Goal: Task Accomplishment & Management: Use online tool/utility

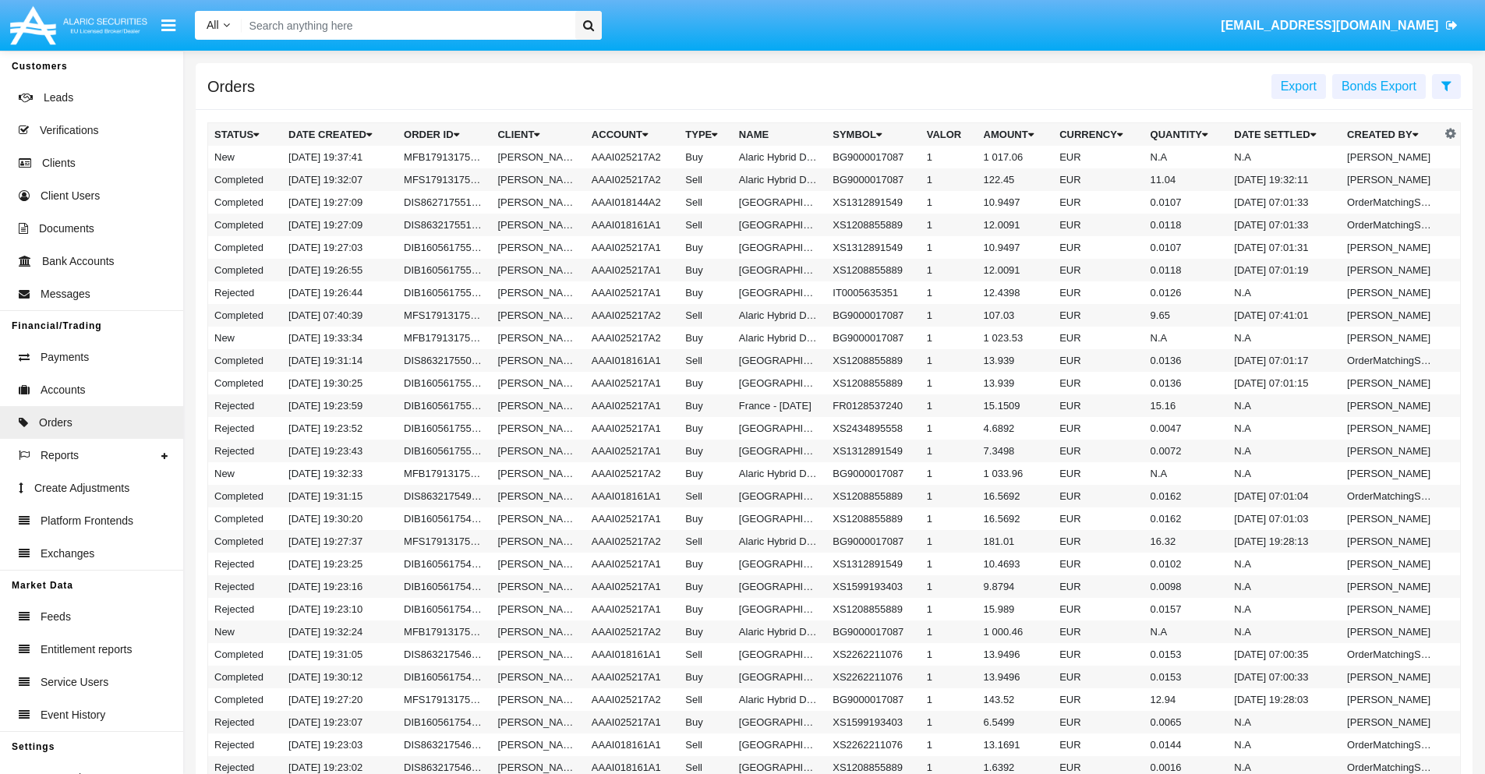
click at [1299, 86] on span "Export" at bounding box center [1299, 86] width 36 height 13
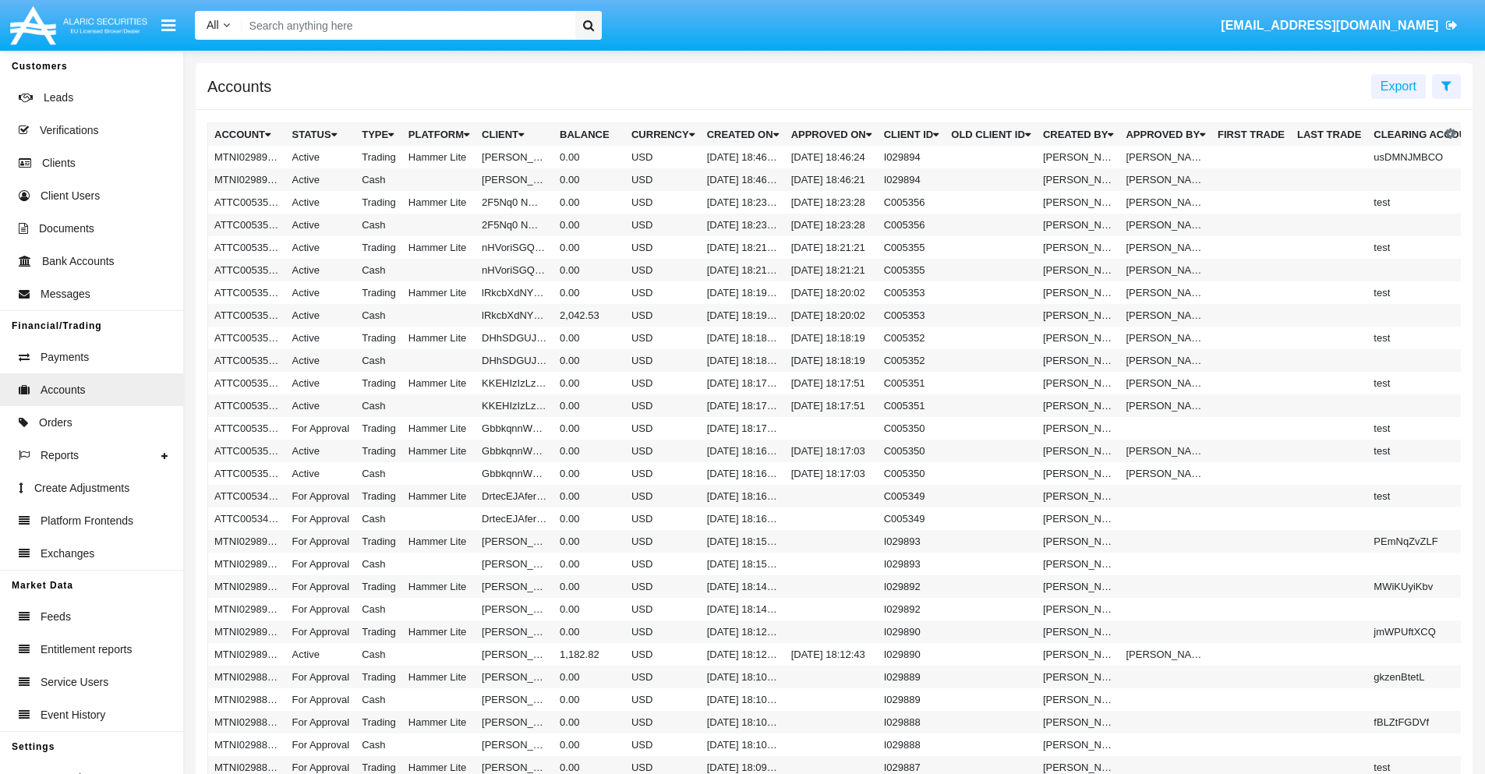
click at [1398, 86] on span "Export" at bounding box center [1399, 86] width 36 height 13
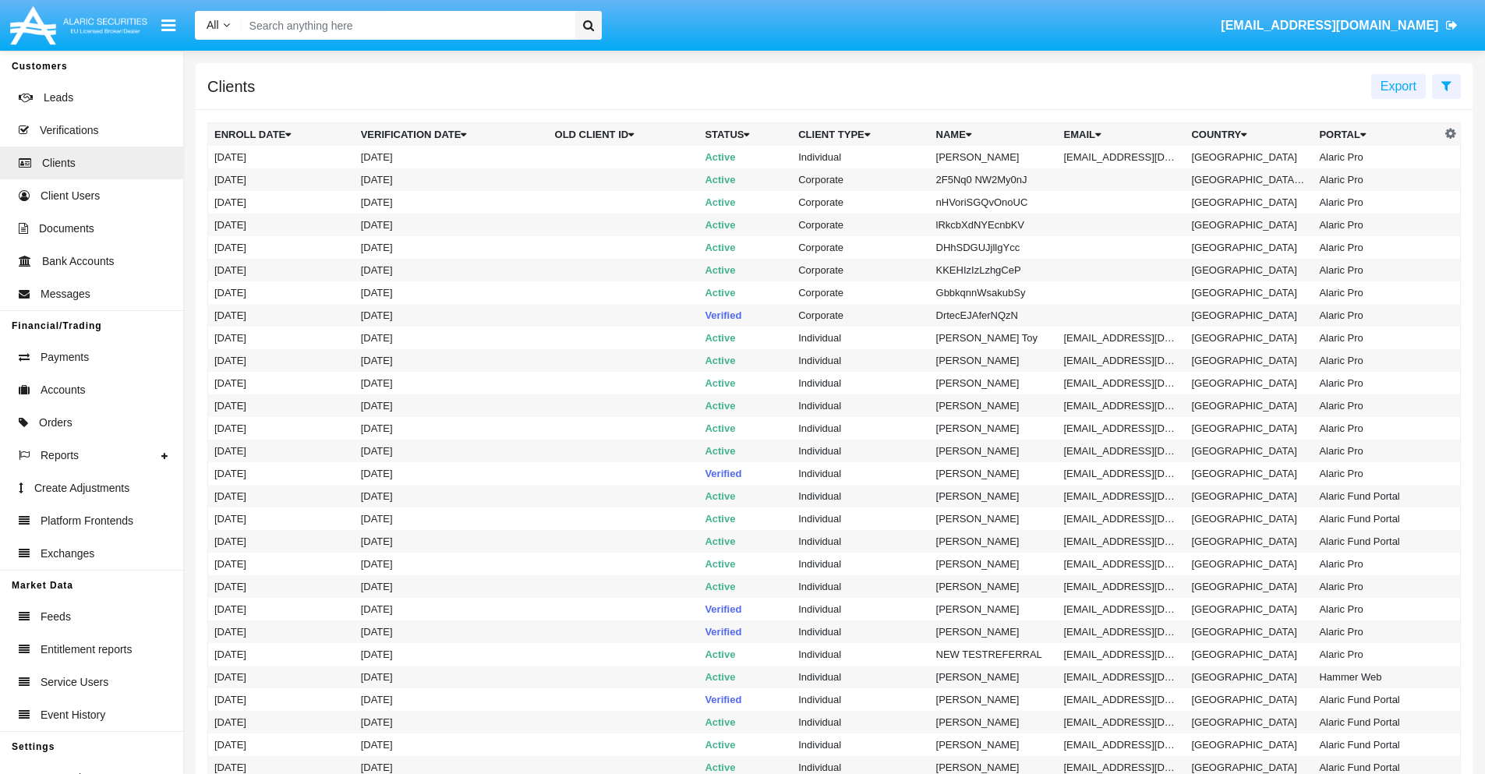
click at [1398, 86] on span "Export" at bounding box center [1399, 86] width 36 height 13
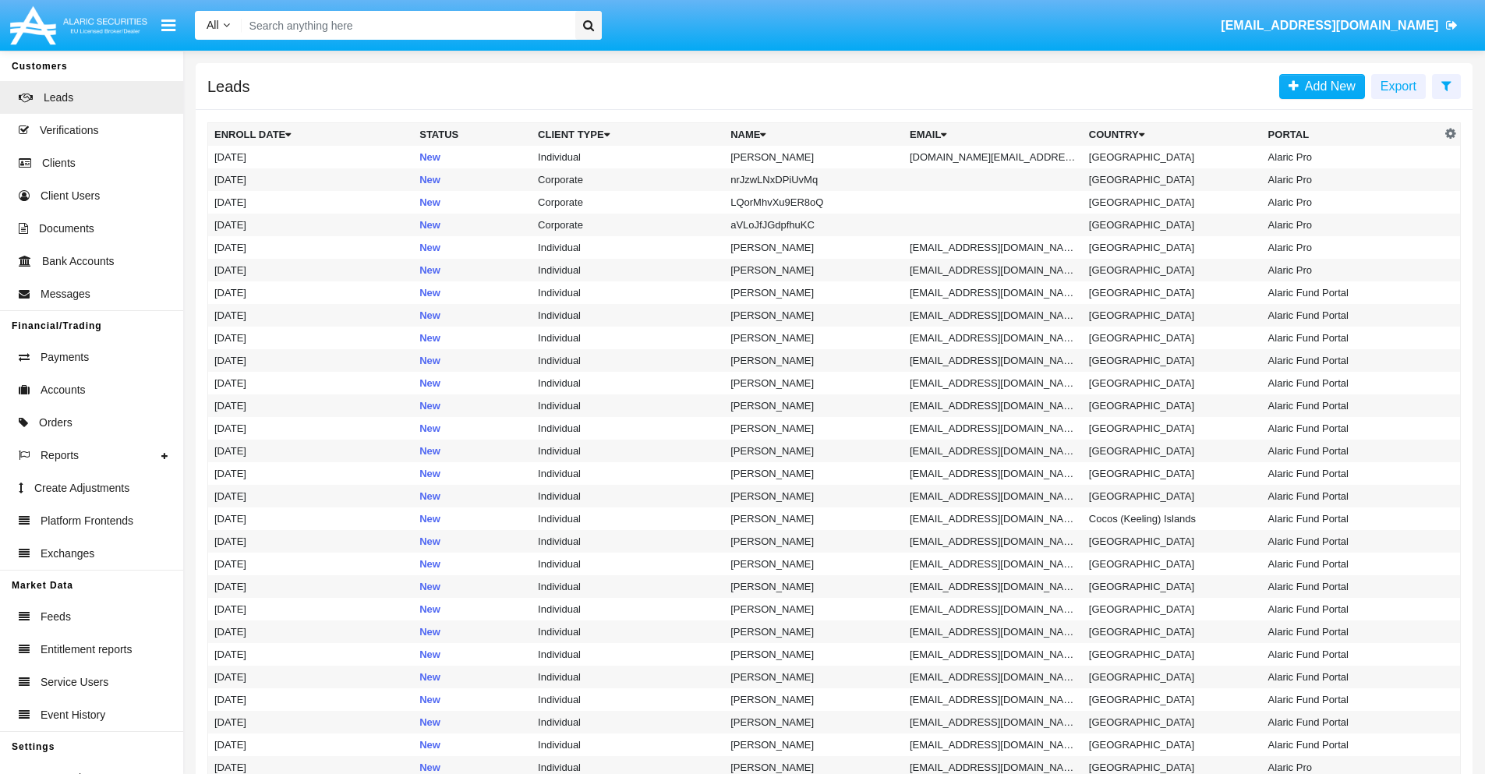
click at [1398, 86] on span "Export" at bounding box center [1399, 86] width 36 height 13
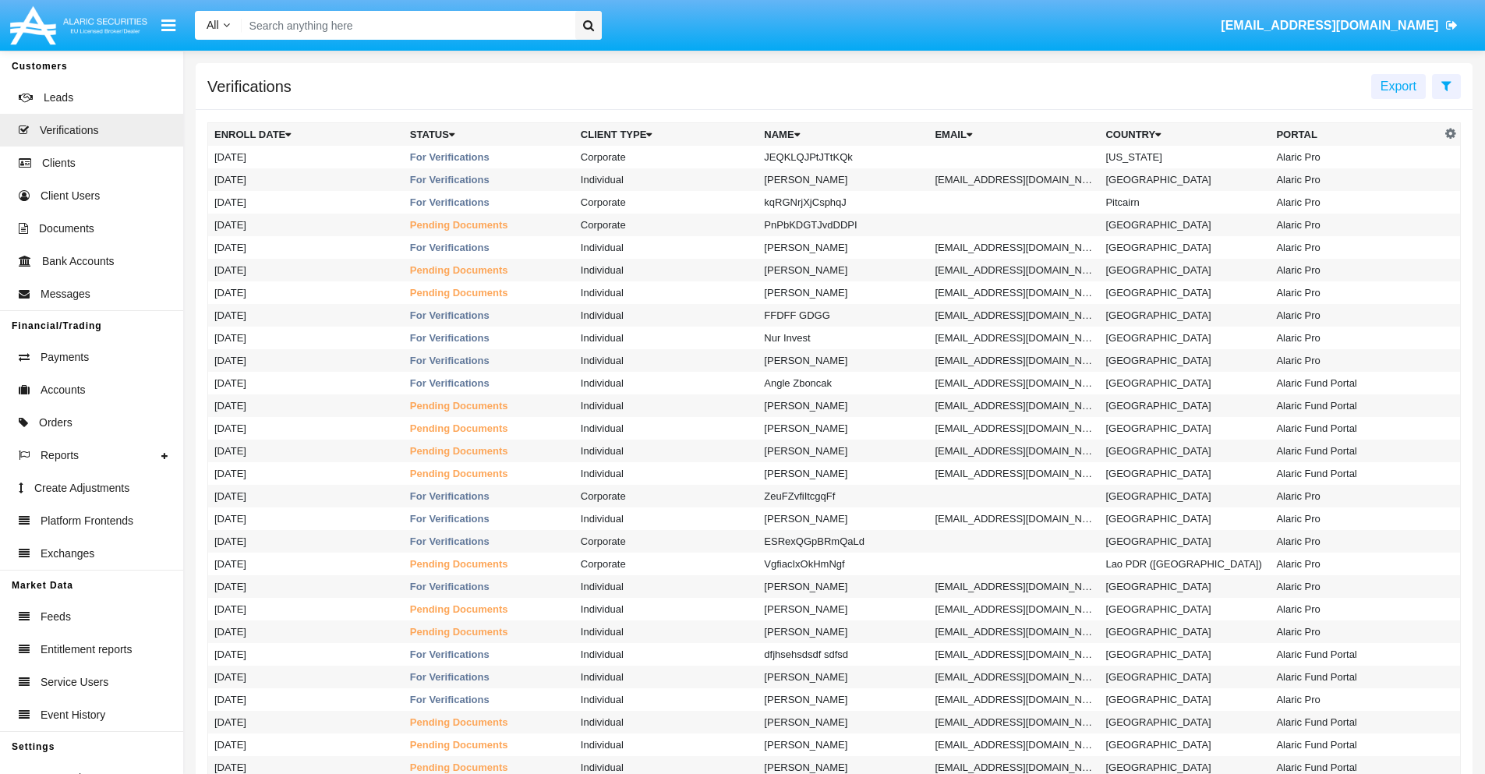
click at [1398, 86] on span "Export" at bounding box center [1399, 86] width 36 height 13
